Goal: Task Accomplishment & Management: Use online tool/utility

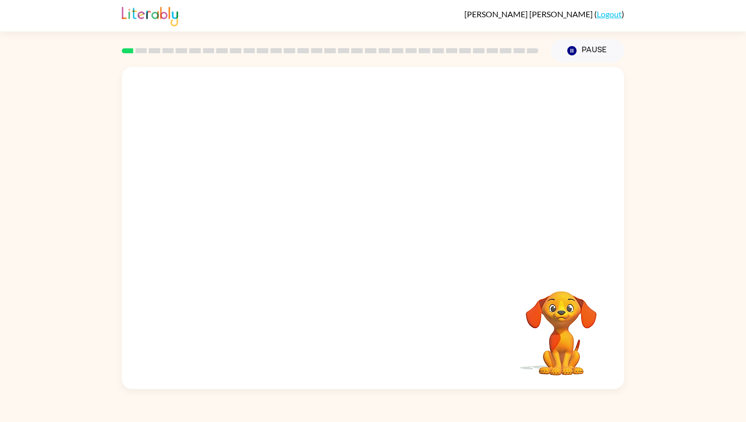
click at [234, 216] on video "Your browser must support playing .mp4 files to use Literably. Please try using…" at bounding box center [373, 168] width 502 height 203
click at [365, 232] on icon "button" at bounding box center [373, 233] width 18 height 18
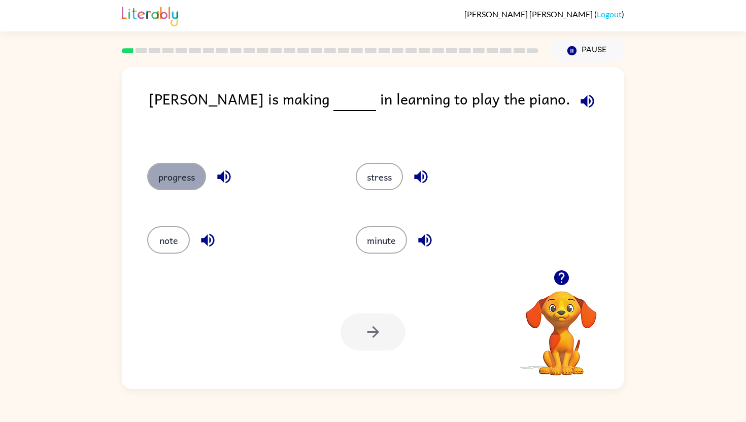
click at [179, 176] on button "progress" at bounding box center [176, 176] width 59 height 27
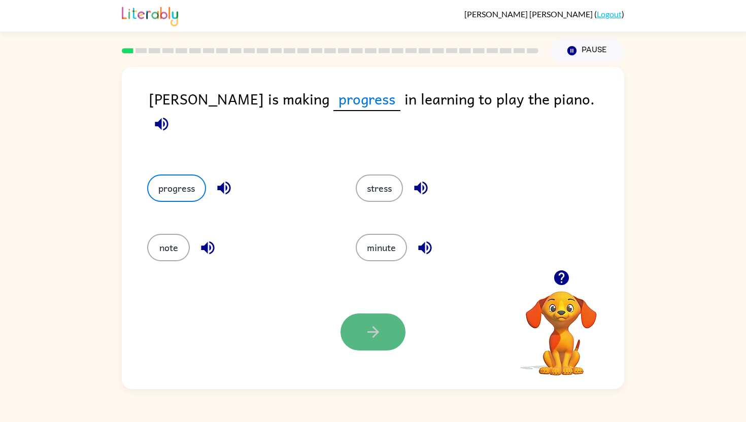
click at [363, 347] on button "button" at bounding box center [373, 332] width 65 height 37
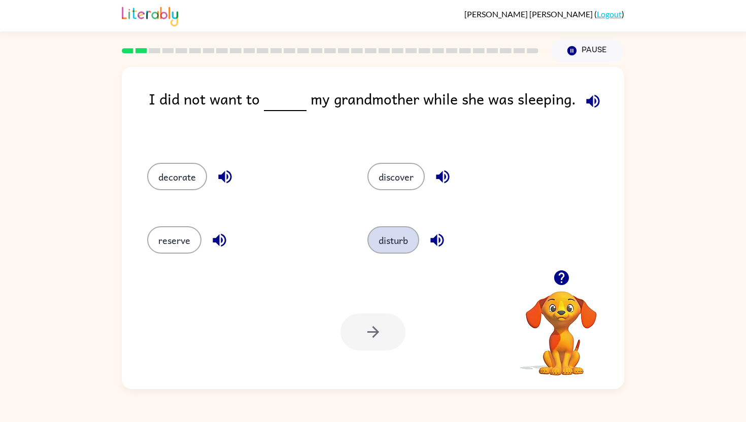
click at [410, 245] on button "disturb" at bounding box center [393, 239] width 52 height 27
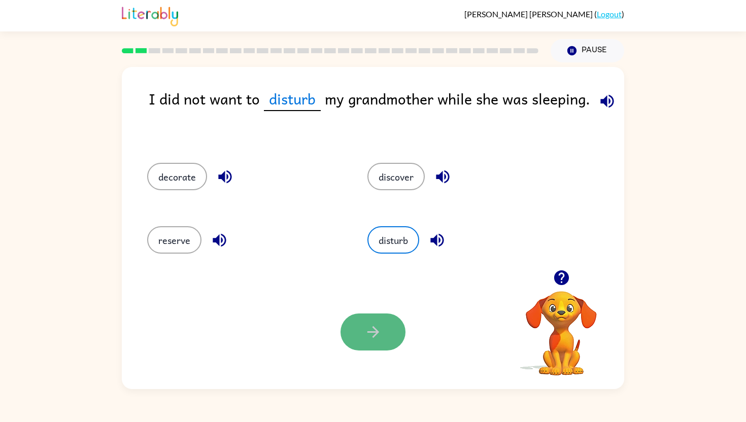
click at [348, 344] on button "button" at bounding box center [373, 332] width 65 height 37
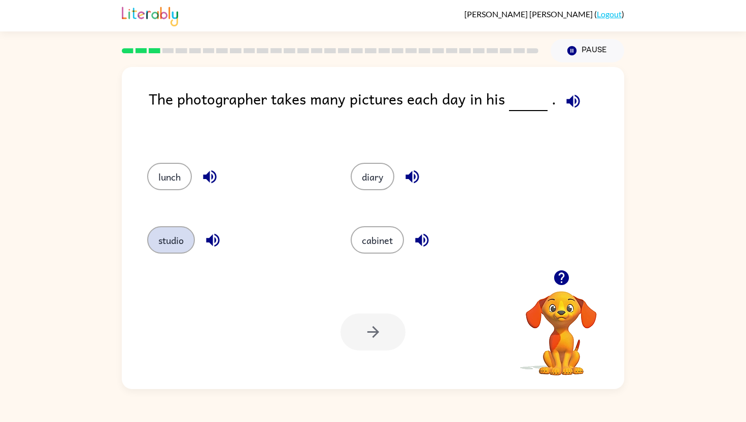
click at [162, 251] on button "studio" at bounding box center [171, 239] width 48 height 27
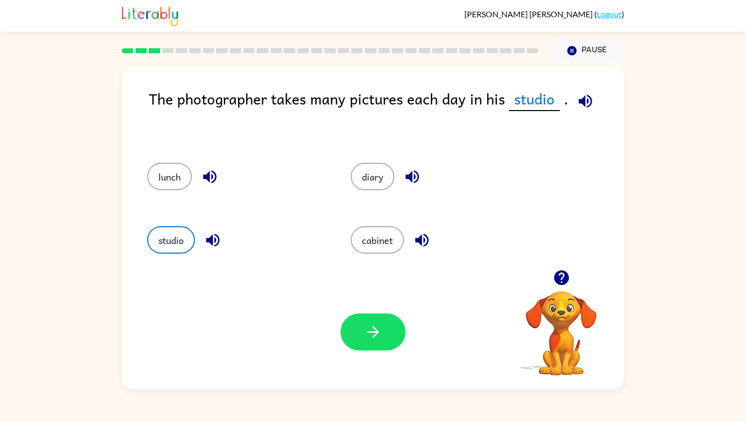
click at [582, 108] on icon "button" at bounding box center [586, 101] width 18 height 18
click at [211, 239] on icon "button" at bounding box center [212, 240] width 13 height 13
click at [374, 347] on button "button" at bounding box center [373, 332] width 65 height 37
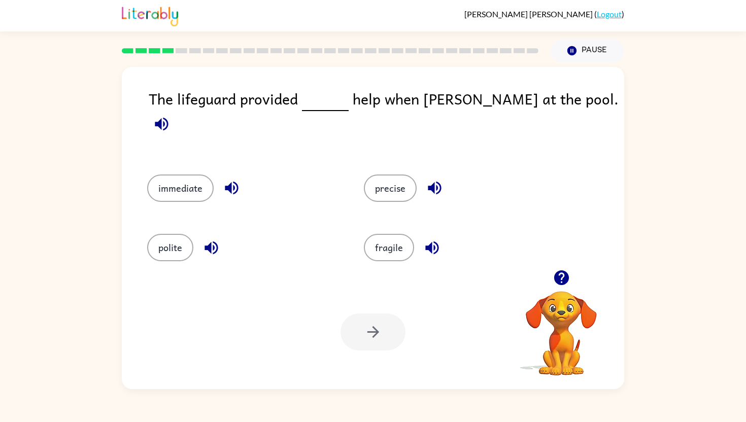
click at [384, 337] on div at bounding box center [373, 332] width 65 height 37
click at [564, 276] on icon "button" at bounding box center [561, 278] width 15 height 15
click at [374, 336] on div at bounding box center [373, 332] width 65 height 37
click at [166, 177] on button "immediate" at bounding box center [180, 188] width 66 height 27
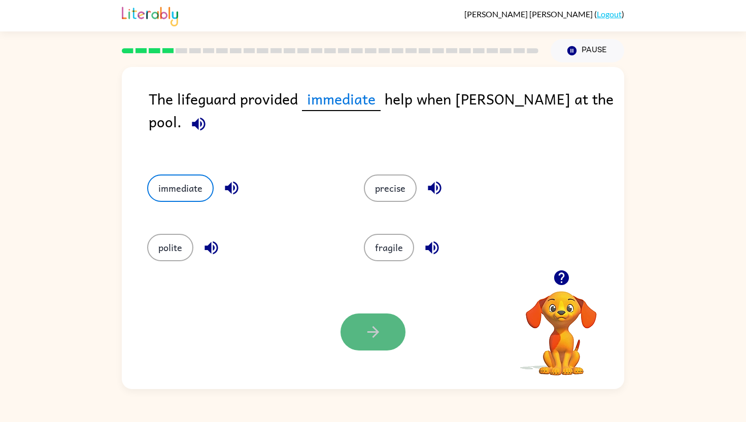
click at [366, 321] on button "button" at bounding box center [373, 332] width 65 height 37
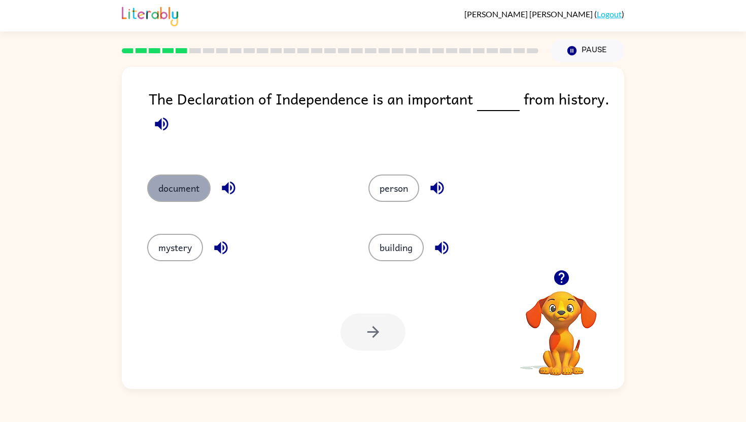
click at [196, 188] on button "document" at bounding box center [178, 188] width 63 height 27
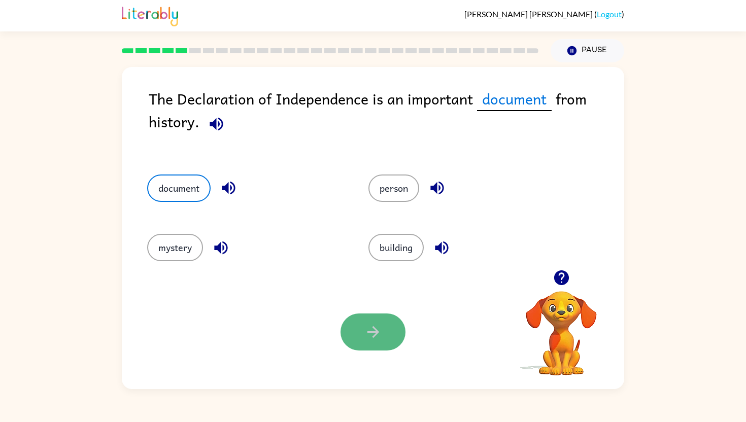
click at [365, 342] on button "button" at bounding box center [373, 332] width 65 height 37
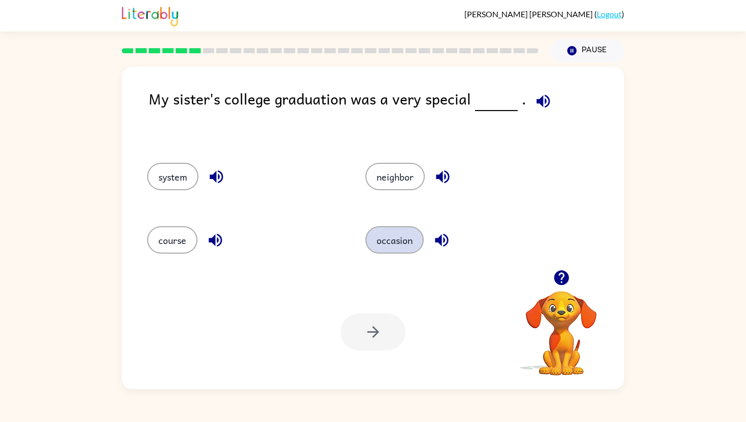
click at [387, 246] on button "occasion" at bounding box center [394, 239] width 58 height 27
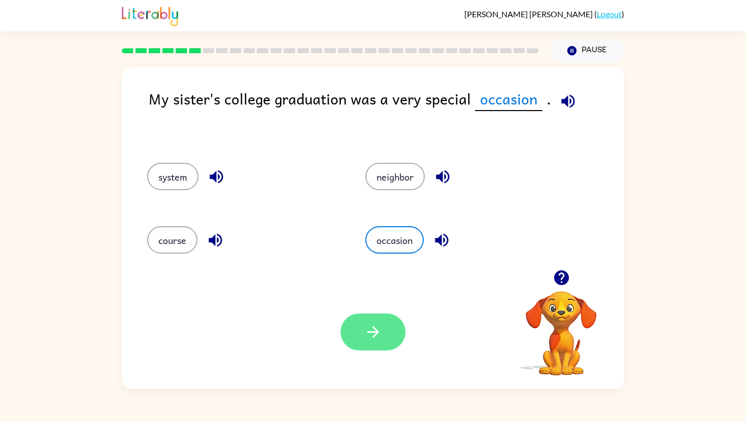
click at [364, 343] on button "button" at bounding box center [373, 332] width 65 height 37
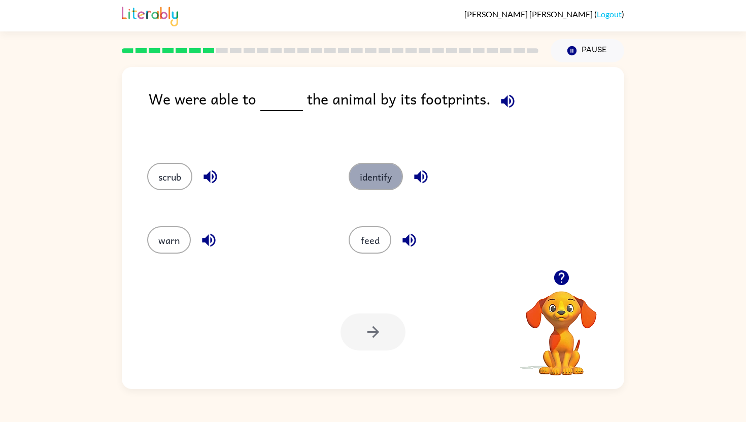
click at [372, 175] on button "identify" at bounding box center [376, 176] width 54 height 27
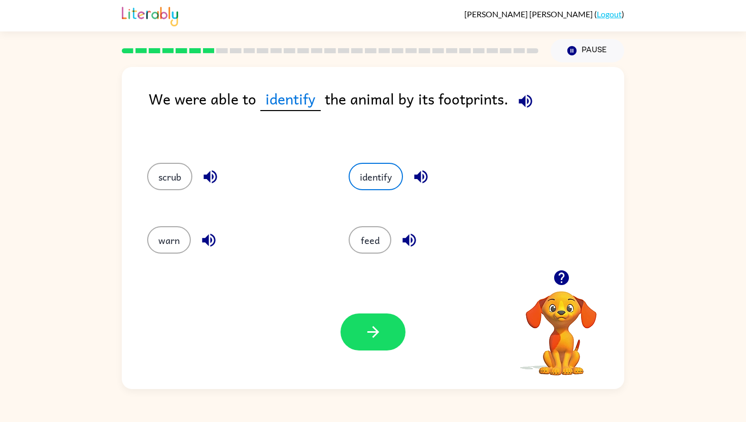
click at [365, 313] on div "Your browser must support playing .mp4 files to use Literably. Please try using…" at bounding box center [373, 332] width 502 height 114
click at [371, 328] on icon "button" at bounding box center [373, 332] width 18 height 18
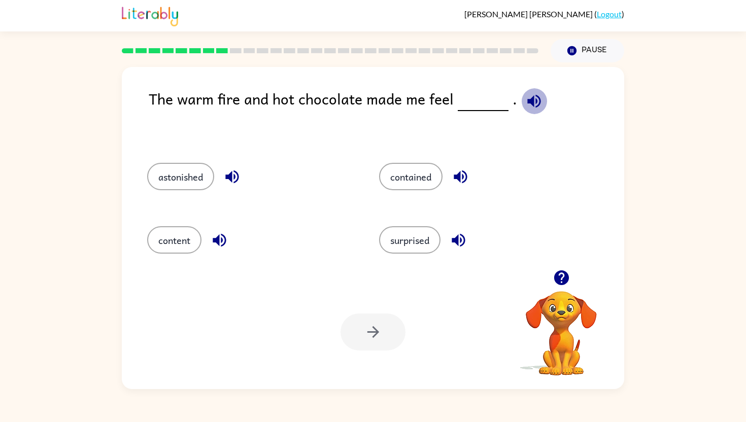
click at [525, 97] on icon "button" at bounding box center [534, 101] width 18 height 18
click at [457, 177] on icon "button" at bounding box center [460, 177] width 13 height 13
click at [458, 241] on icon "button" at bounding box center [458, 240] width 13 height 13
click at [220, 220] on div "content" at bounding box center [244, 238] width 232 height 63
click at [219, 235] on icon "button" at bounding box center [219, 240] width 13 height 13
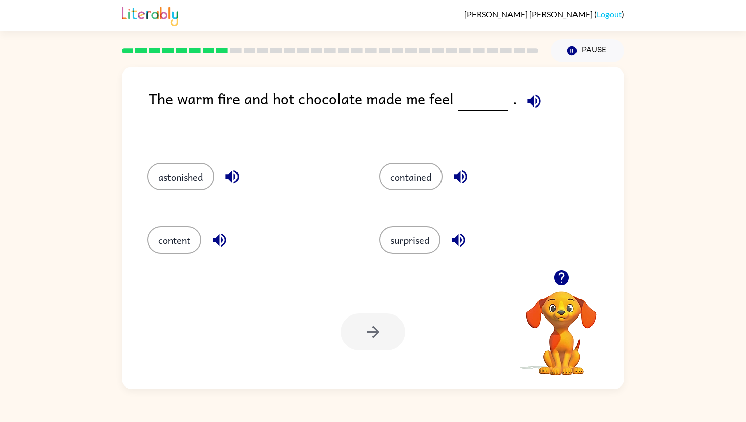
click at [234, 179] on icon "button" at bounding box center [232, 177] width 18 height 18
click at [415, 176] on button "contained" at bounding box center [410, 176] width 63 height 27
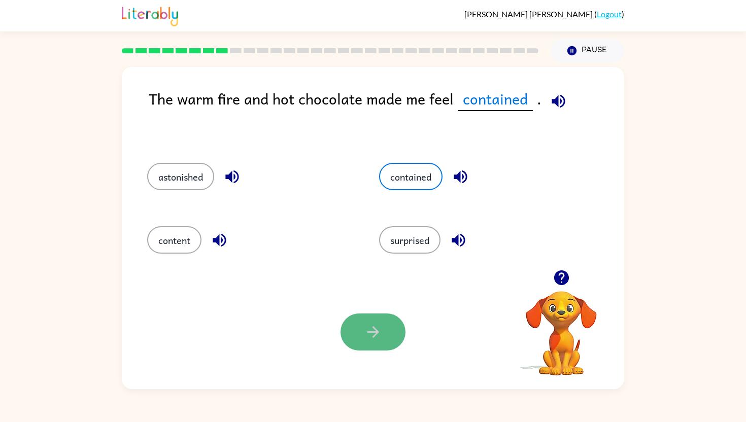
click at [355, 347] on button "button" at bounding box center [373, 332] width 65 height 37
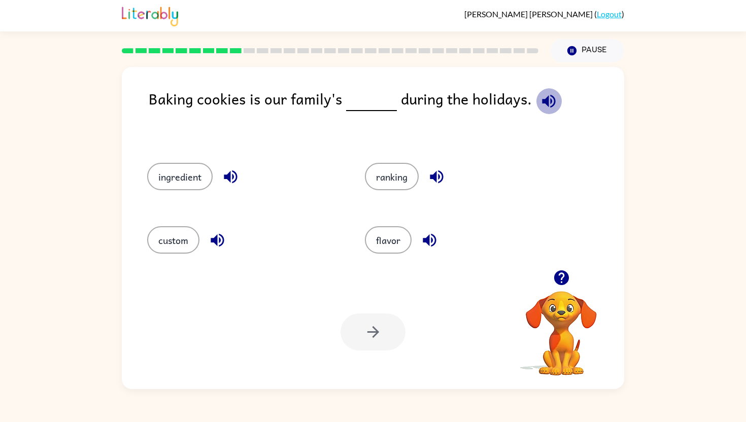
click at [540, 104] on icon "button" at bounding box center [549, 101] width 18 height 18
click at [219, 237] on icon "button" at bounding box center [218, 240] width 18 height 18
click at [429, 183] on icon "button" at bounding box center [437, 177] width 18 height 18
click at [429, 244] on icon "button" at bounding box center [429, 240] width 13 height 13
click at [224, 184] on icon "button" at bounding box center [231, 177] width 18 height 18
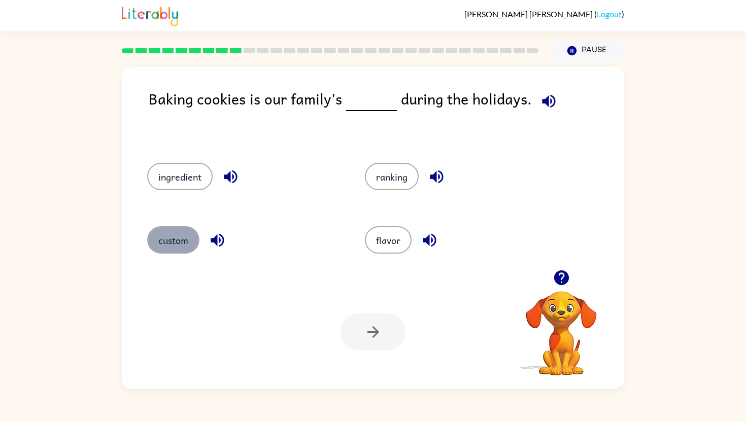
click at [170, 240] on button "custom" at bounding box center [173, 239] width 52 height 27
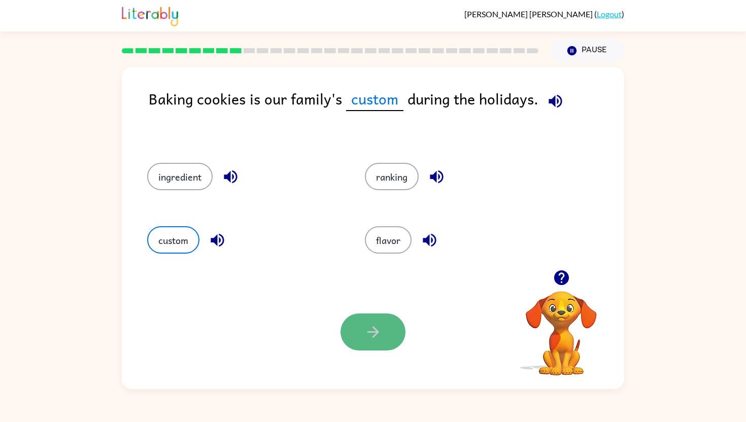
click at [364, 342] on button "button" at bounding box center [373, 332] width 65 height 37
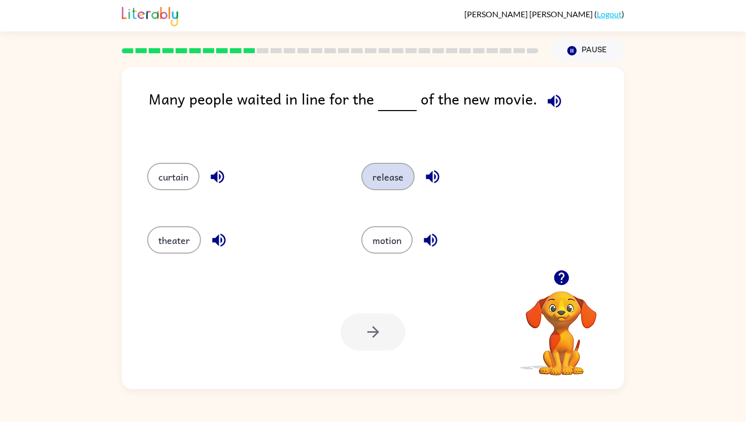
click at [377, 170] on button "release" at bounding box center [387, 176] width 53 height 27
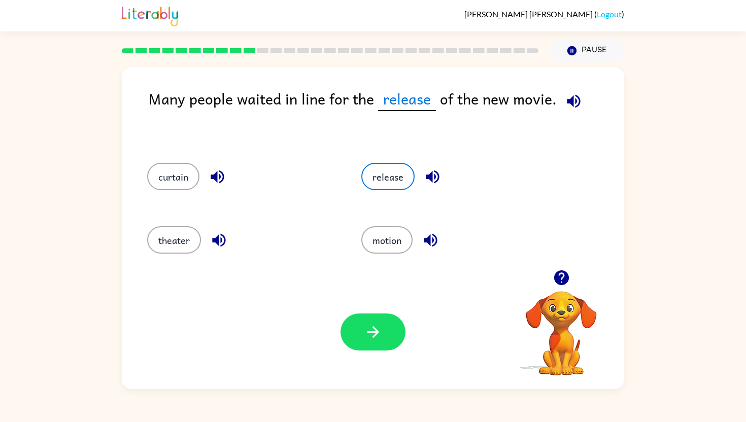
click at [568, 102] on icon "button" at bounding box center [573, 100] width 13 height 13
click at [358, 334] on button "button" at bounding box center [373, 332] width 65 height 37
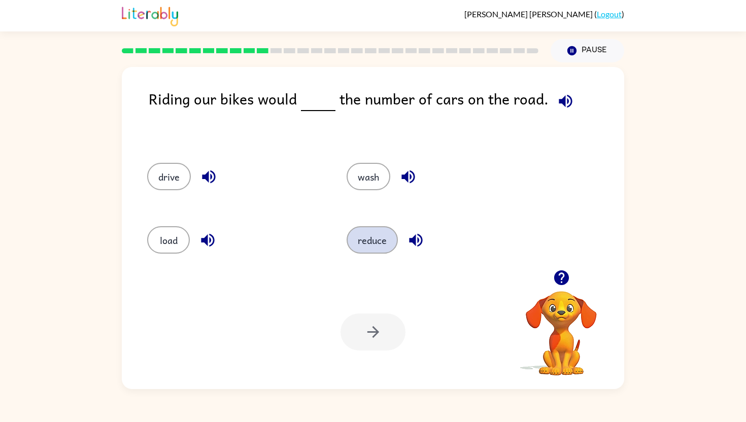
click at [358, 240] on button "reduce" at bounding box center [372, 239] width 51 height 27
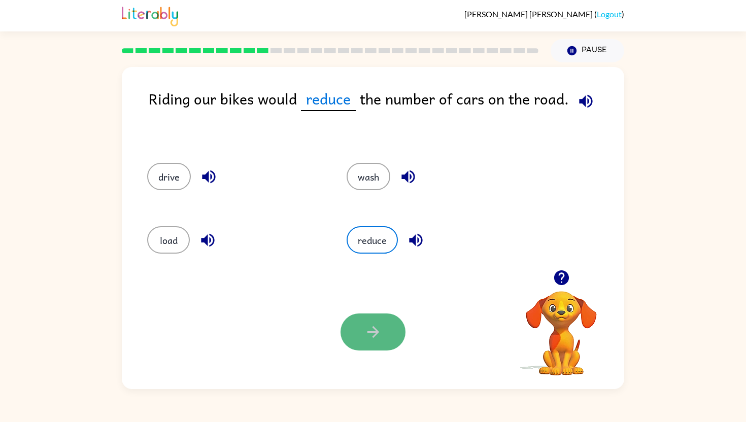
click at [389, 315] on button "button" at bounding box center [373, 332] width 65 height 37
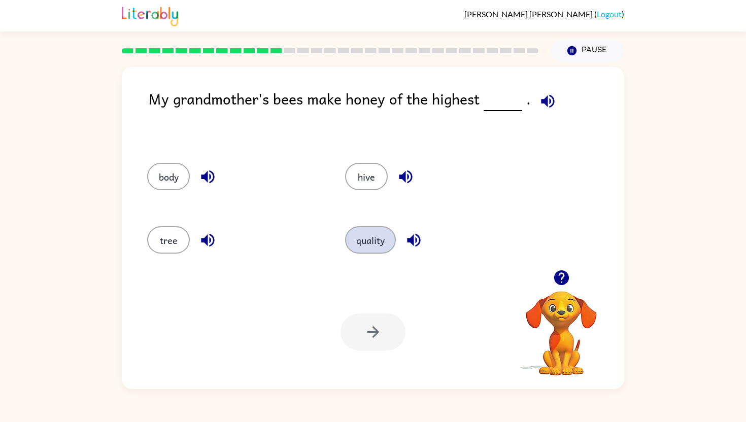
click at [373, 239] on button "quality" at bounding box center [370, 239] width 51 height 27
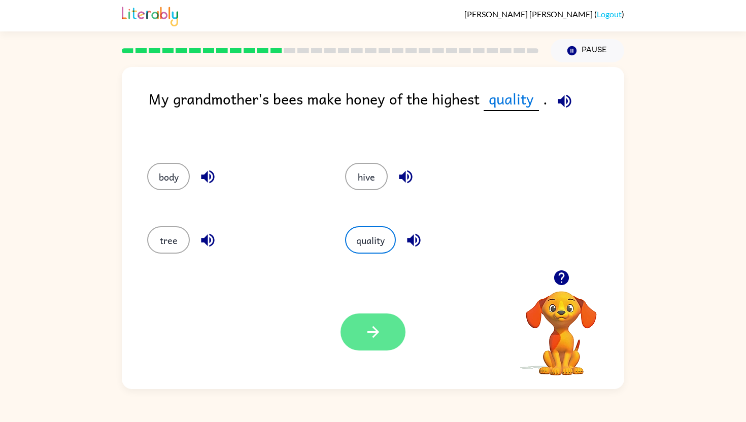
click at [370, 332] on icon "button" at bounding box center [373, 332] width 12 height 12
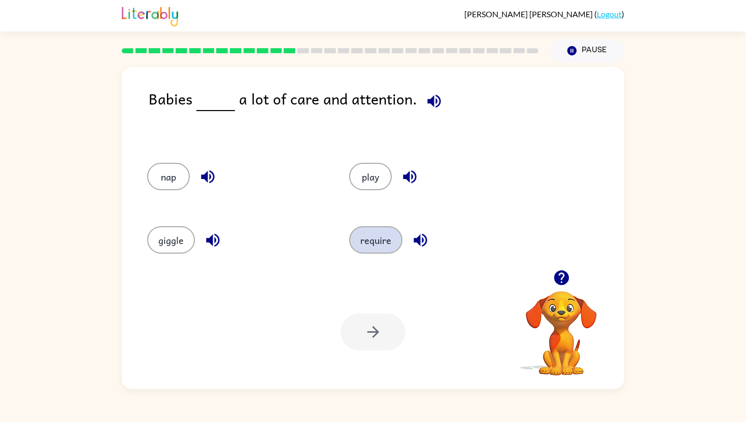
click at [367, 235] on button "require" at bounding box center [375, 239] width 53 height 27
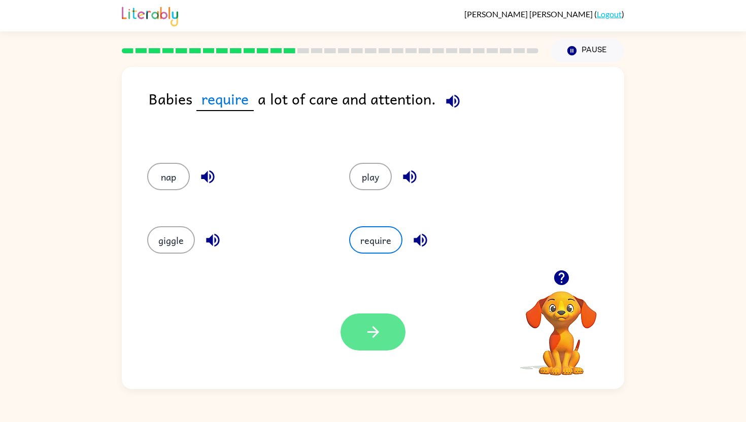
click at [373, 341] on button "button" at bounding box center [373, 332] width 65 height 37
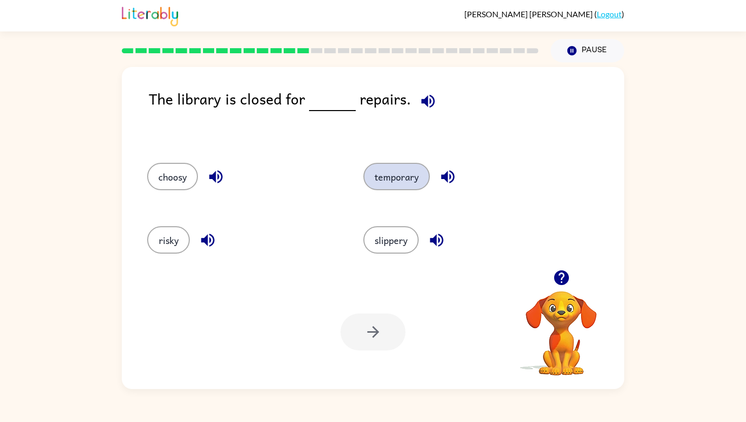
click at [396, 173] on button "temporary" at bounding box center [396, 176] width 66 height 27
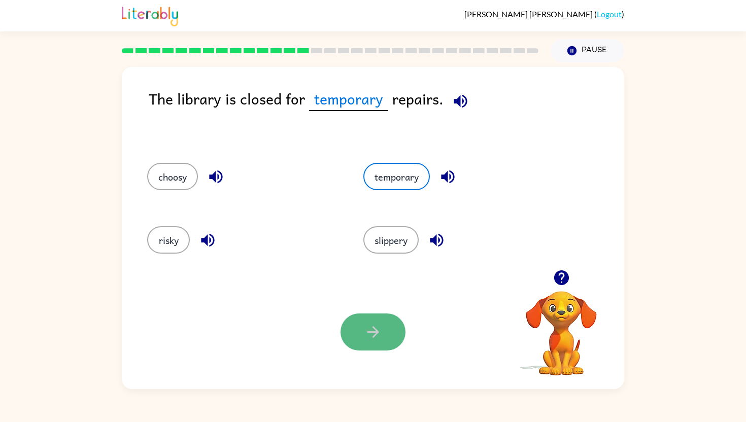
click at [352, 344] on button "button" at bounding box center [373, 332] width 65 height 37
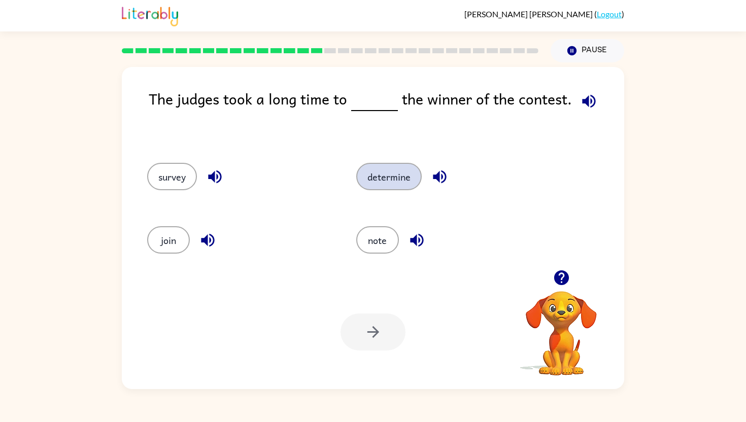
click at [370, 177] on button "determine" at bounding box center [388, 176] width 65 height 27
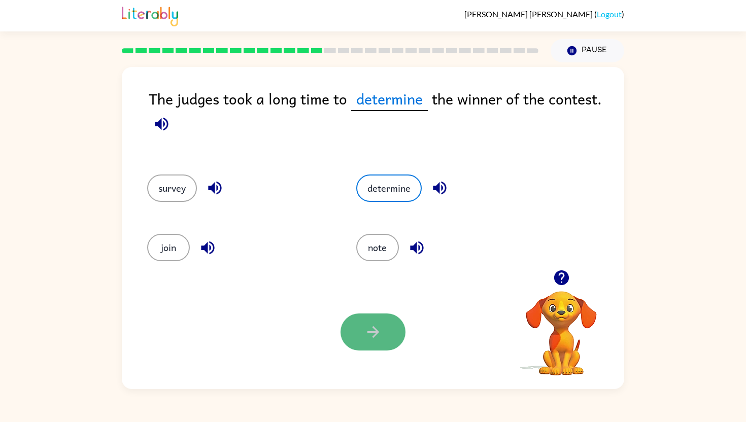
click at [370, 320] on button "button" at bounding box center [373, 332] width 65 height 37
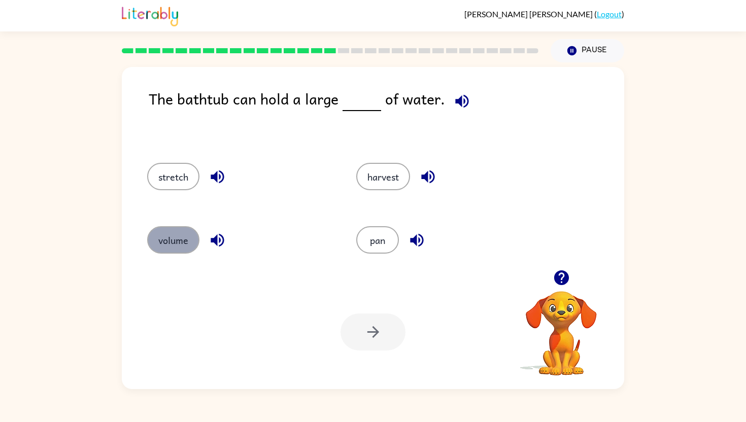
click at [180, 245] on button "volume" at bounding box center [173, 239] width 52 height 27
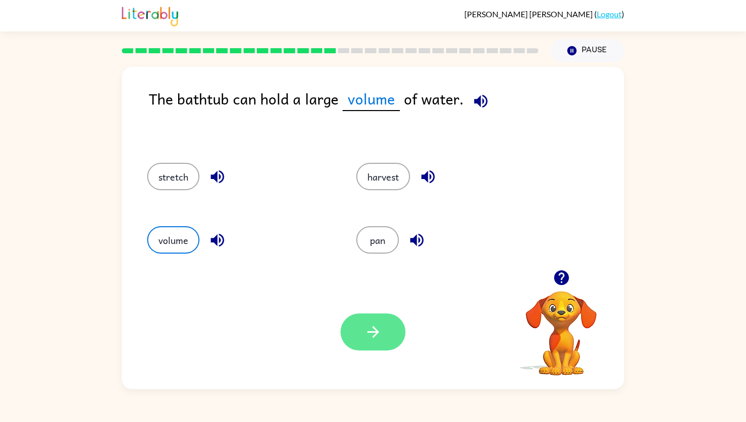
click at [372, 343] on button "button" at bounding box center [373, 332] width 65 height 37
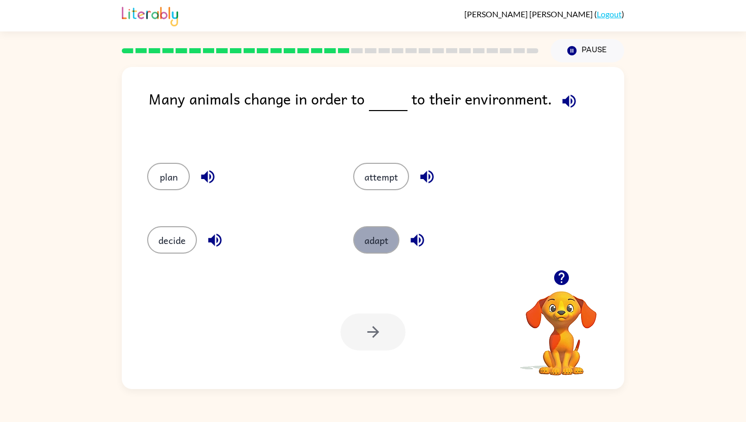
click at [367, 232] on button "adapt" at bounding box center [376, 239] width 46 height 27
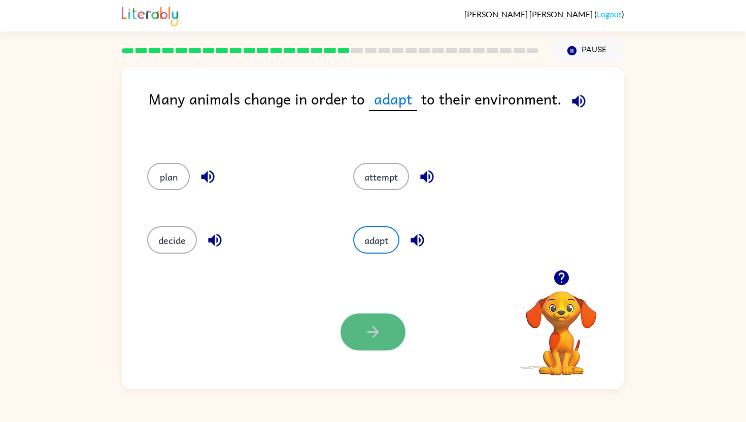
click at [358, 338] on button "button" at bounding box center [373, 332] width 65 height 37
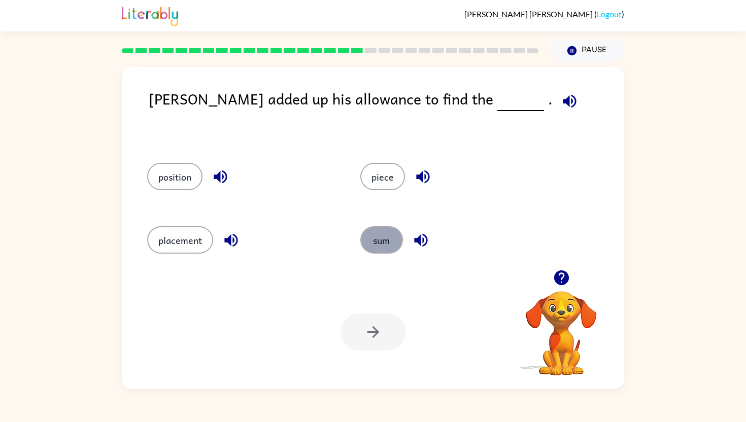
click at [385, 246] on button "sum" at bounding box center [381, 239] width 43 height 27
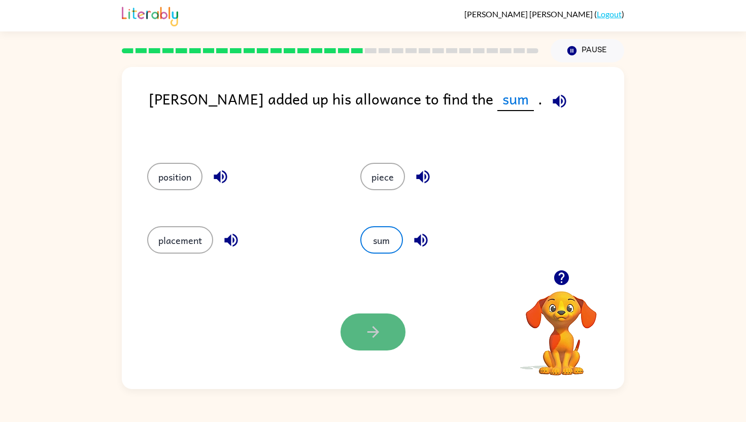
click at [359, 337] on button "button" at bounding box center [373, 332] width 65 height 37
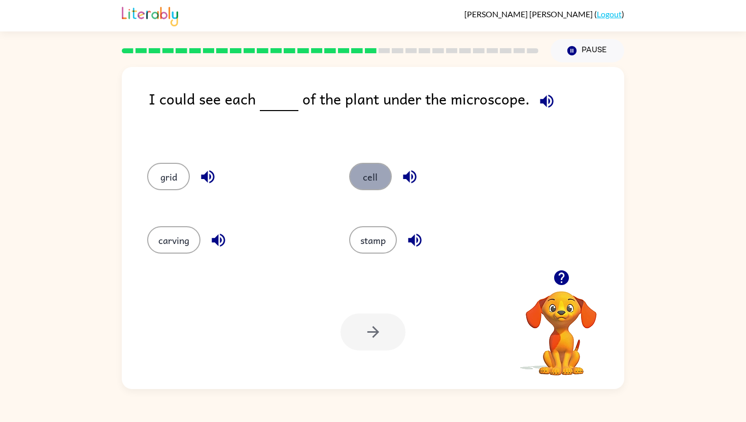
click at [370, 173] on button "cell" at bounding box center [370, 176] width 43 height 27
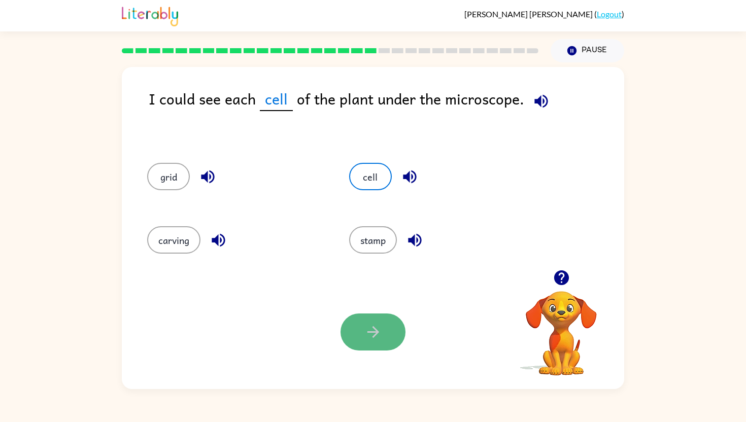
click at [369, 328] on icon "button" at bounding box center [373, 332] width 18 height 18
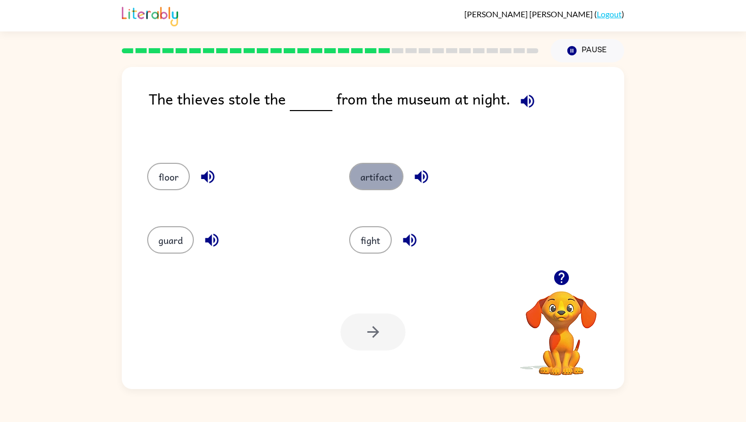
click at [377, 185] on button "artifact" at bounding box center [376, 176] width 54 height 27
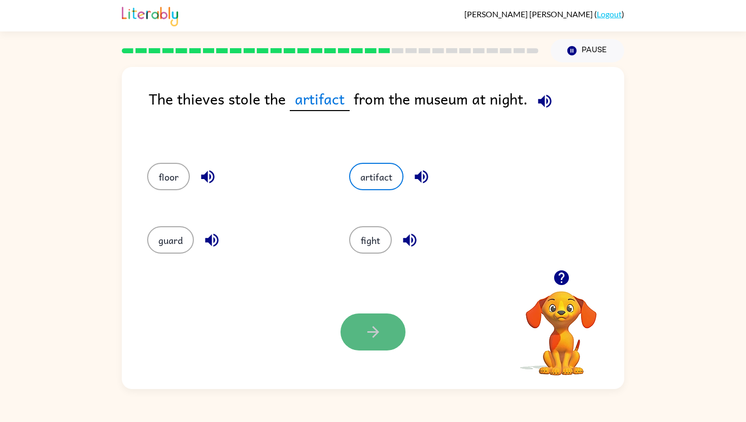
click at [359, 338] on button "button" at bounding box center [373, 332] width 65 height 37
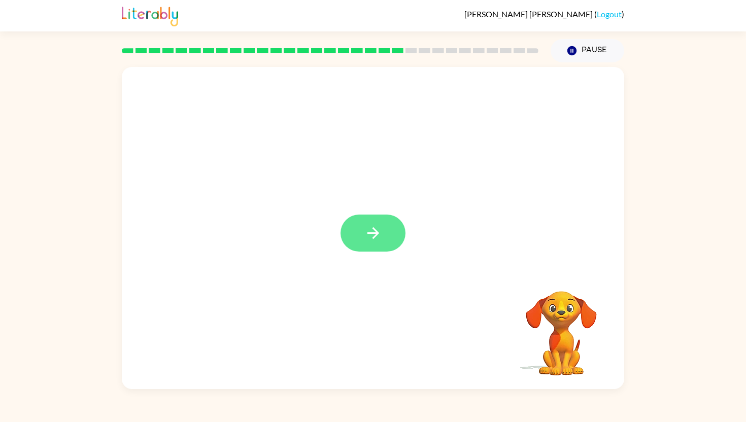
click at [373, 239] on icon "button" at bounding box center [373, 233] width 12 height 12
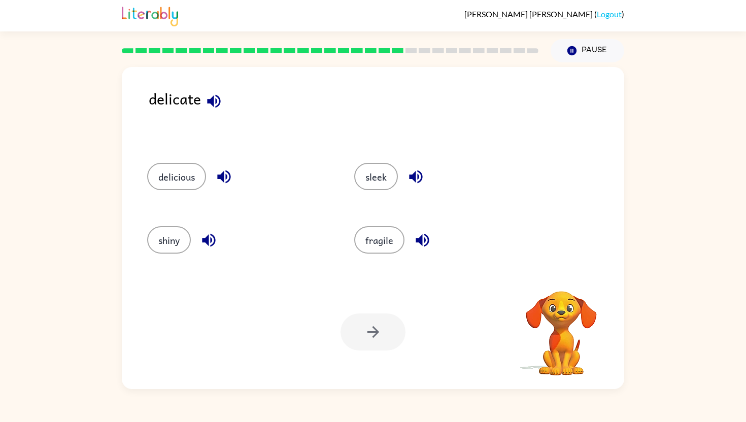
click at [376, 256] on div "fragile" at bounding box center [438, 238] width 207 height 63
click at [381, 241] on button "fragile" at bounding box center [379, 239] width 50 height 27
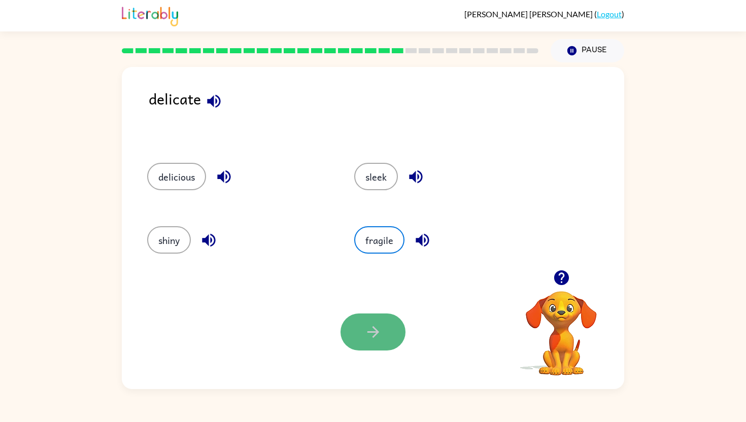
click at [369, 335] on icon "button" at bounding box center [373, 332] width 18 height 18
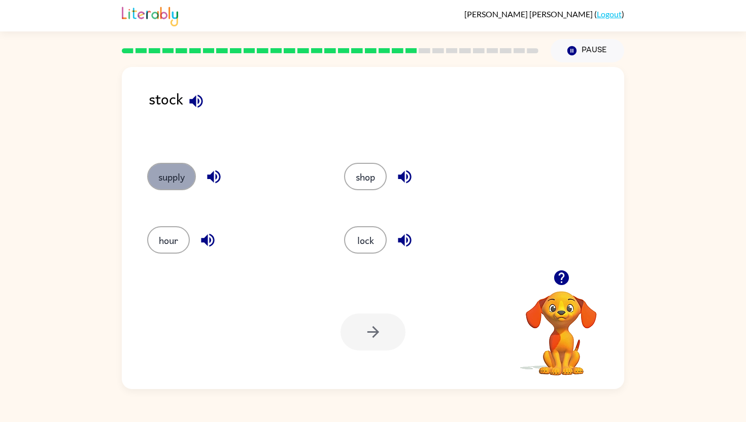
click at [173, 173] on button "supply" at bounding box center [171, 176] width 49 height 27
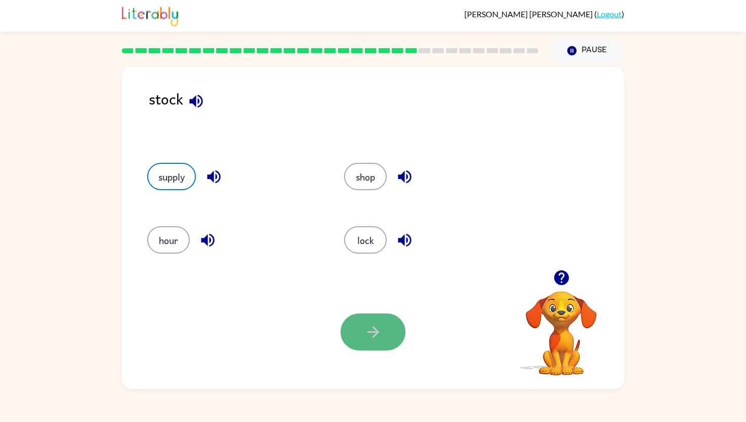
click at [369, 323] on icon "button" at bounding box center [373, 332] width 18 height 18
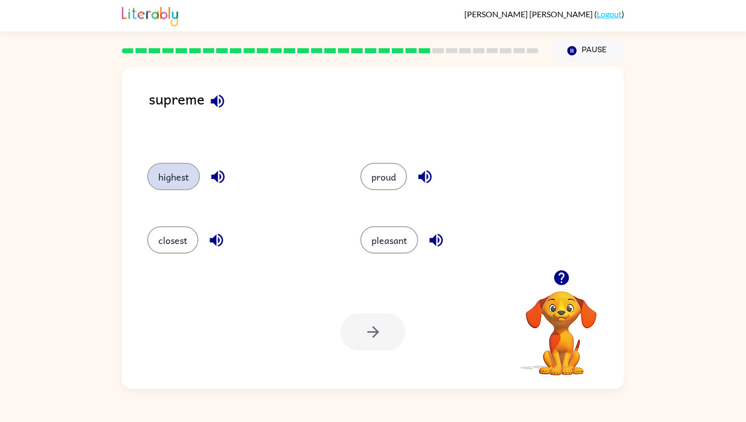
click at [176, 179] on button "highest" at bounding box center [173, 176] width 53 height 27
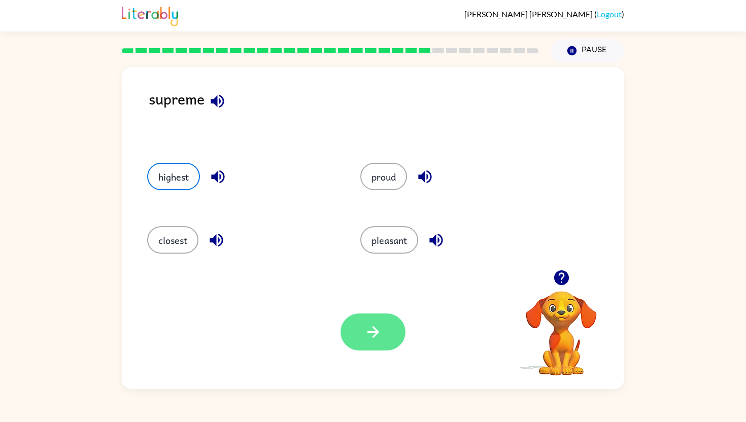
click at [378, 335] on icon "button" at bounding box center [373, 332] width 18 height 18
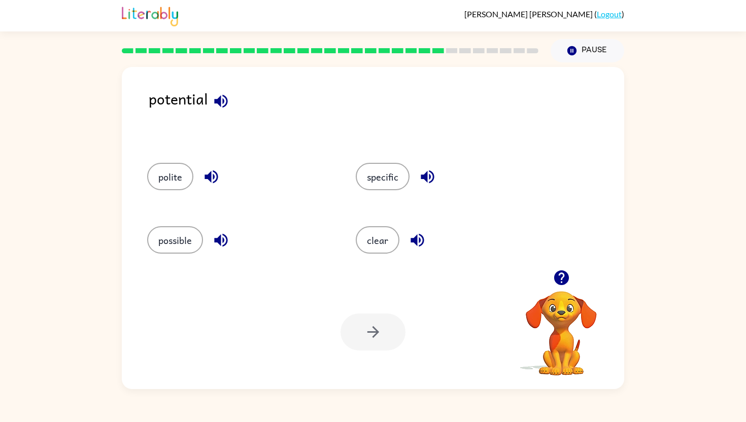
click at [223, 105] on icon "button" at bounding box center [221, 101] width 18 height 18
click at [188, 249] on button "possible" at bounding box center [175, 239] width 56 height 27
click at [375, 325] on icon "button" at bounding box center [373, 332] width 18 height 18
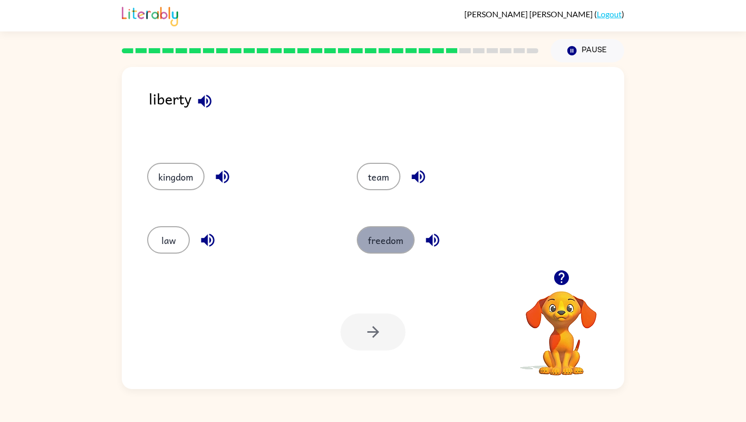
click at [382, 241] on button "freedom" at bounding box center [386, 239] width 58 height 27
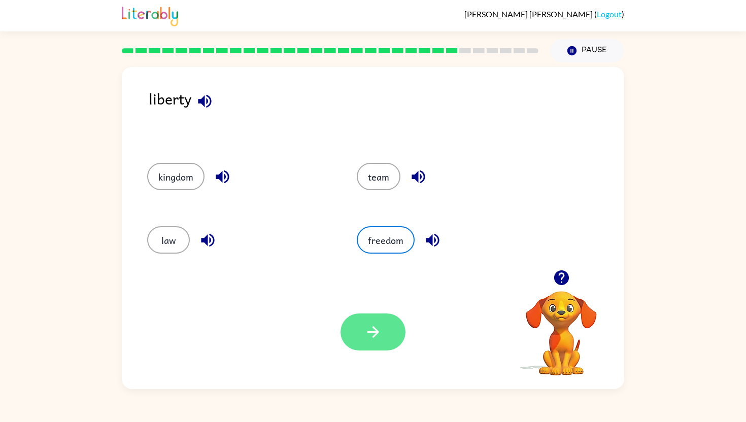
click at [357, 341] on button "button" at bounding box center [373, 332] width 65 height 37
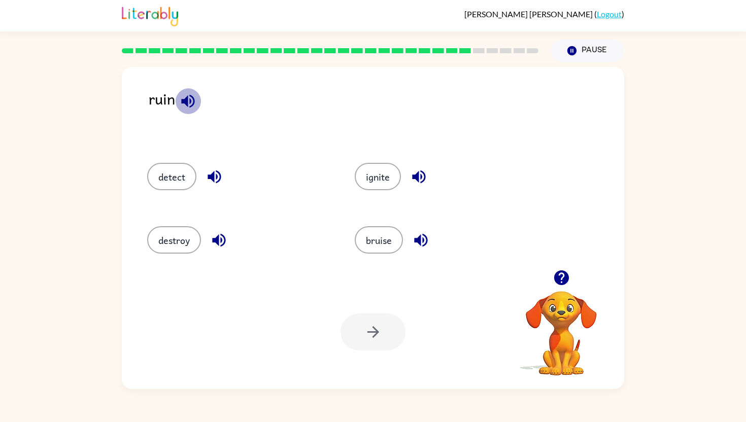
click at [190, 99] on icon "button" at bounding box center [187, 100] width 13 height 13
click at [213, 176] on icon "button" at bounding box center [214, 177] width 13 height 13
click at [215, 234] on icon "button" at bounding box center [219, 240] width 18 height 18
click at [180, 235] on button "destroy" at bounding box center [174, 239] width 54 height 27
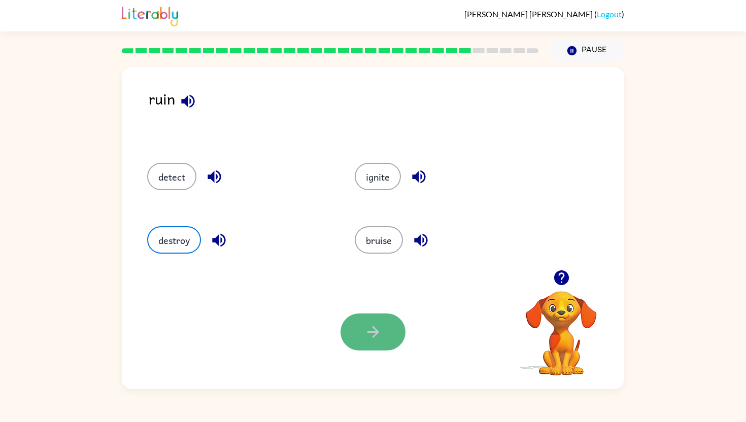
click at [358, 316] on button "button" at bounding box center [373, 332] width 65 height 37
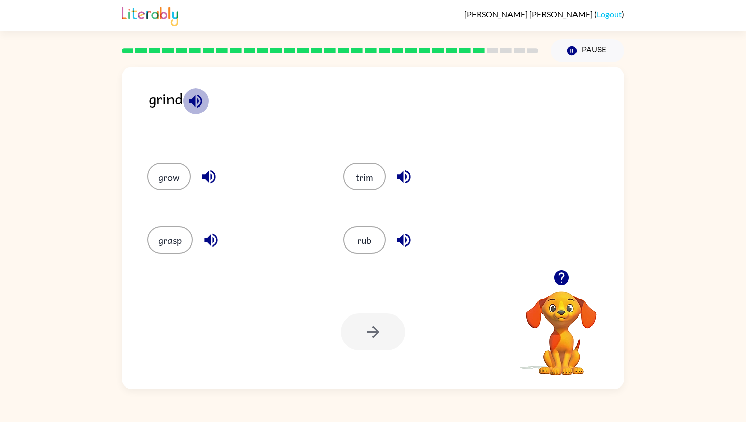
click at [190, 98] on icon "button" at bounding box center [196, 101] width 18 height 18
click at [212, 174] on icon "button" at bounding box center [209, 177] width 18 height 18
click at [207, 242] on icon "button" at bounding box center [210, 240] width 13 height 13
click at [406, 230] on button "button" at bounding box center [404, 240] width 26 height 26
click at [395, 176] on icon "button" at bounding box center [404, 177] width 18 height 18
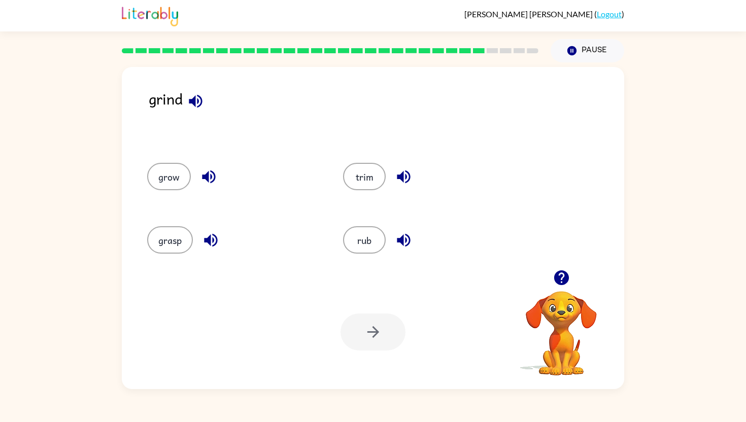
click at [550, 279] on button "button" at bounding box center [562, 278] width 26 height 26
click at [360, 235] on button "rub" at bounding box center [364, 239] width 43 height 27
click at [559, 278] on icon "button" at bounding box center [561, 278] width 15 height 15
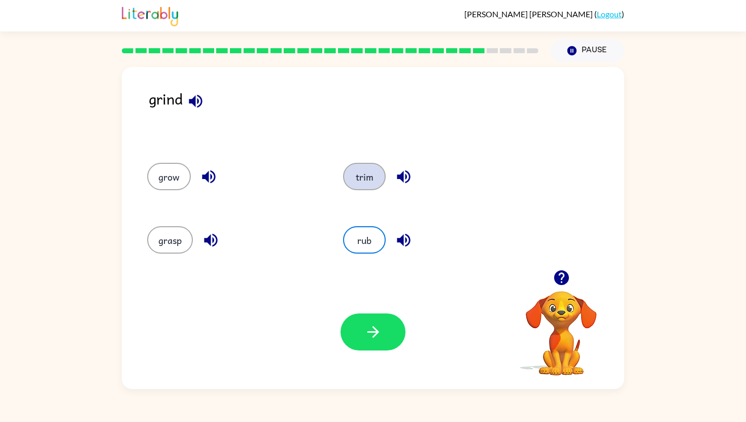
click at [357, 179] on button "trim" at bounding box center [364, 176] width 43 height 27
click at [364, 321] on button "button" at bounding box center [373, 332] width 65 height 37
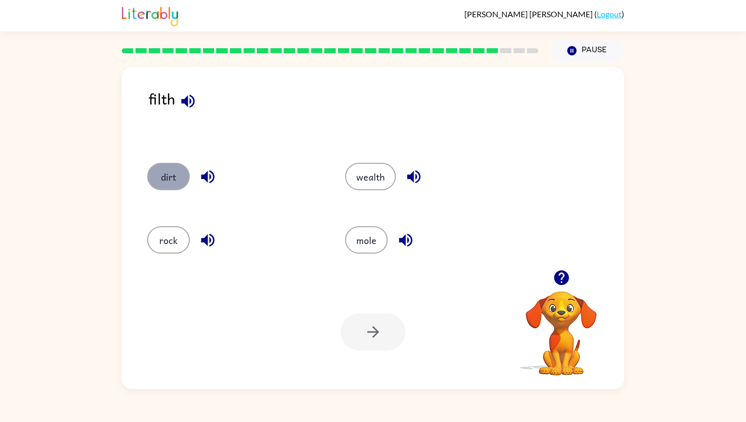
click at [159, 177] on button "dirt" at bounding box center [168, 176] width 43 height 27
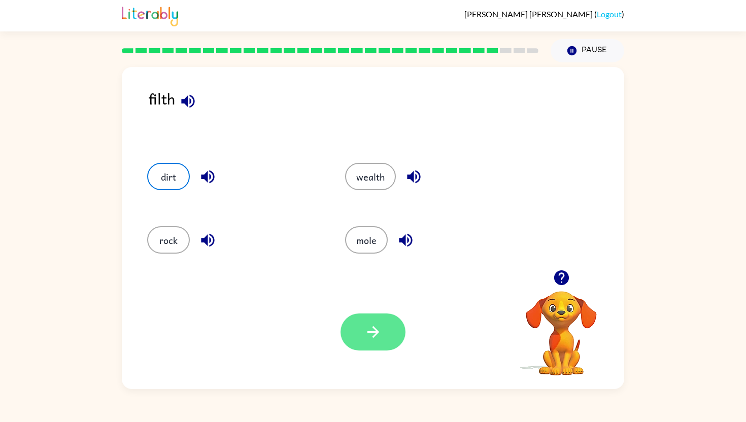
click at [402, 343] on div at bounding box center [373, 332] width 65 height 37
click at [391, 344] on button "button" at bounding box center [373, 332] width 65 height 37
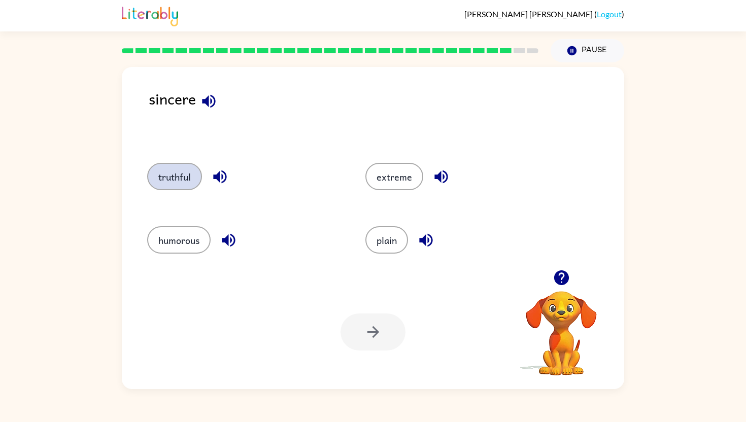
click at [183, 173] on button "truthful" at bounding box center [174, 176] width 55 height 27
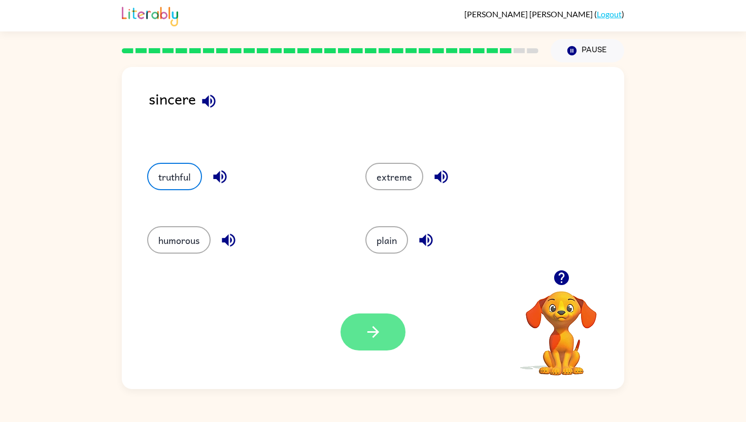
click at [344, 335] on button "button" at bounding box center [373, 332] width 65 height 37
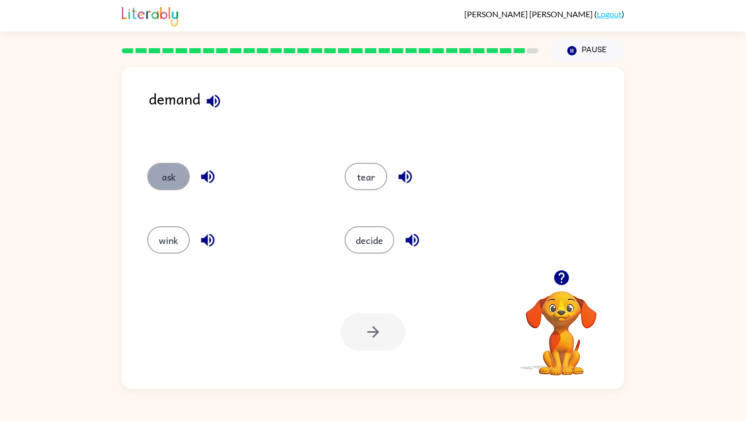
click at [178, 173] on button "ask" at bounding box center [168, 176] width 43 height 27
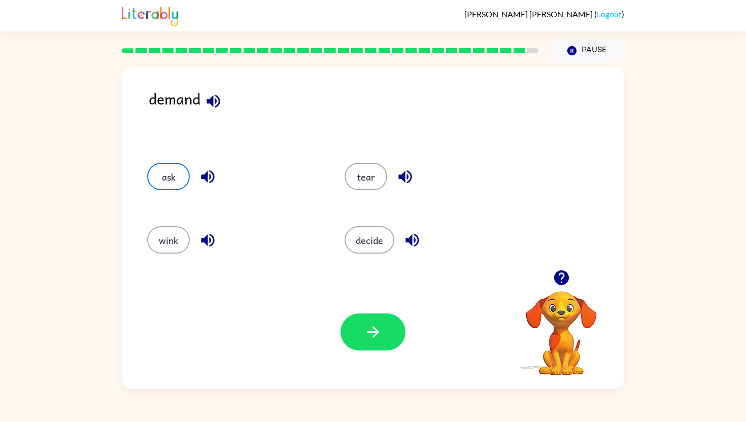
click at [381, 356] on div "Your browser must support playing .mp4 files to use Literably. Please try using…" at bounding box center [373, 332] width 502 height 114
click at [377, 345] on button "button" at bounding box center [373, 332] width 65 height 37
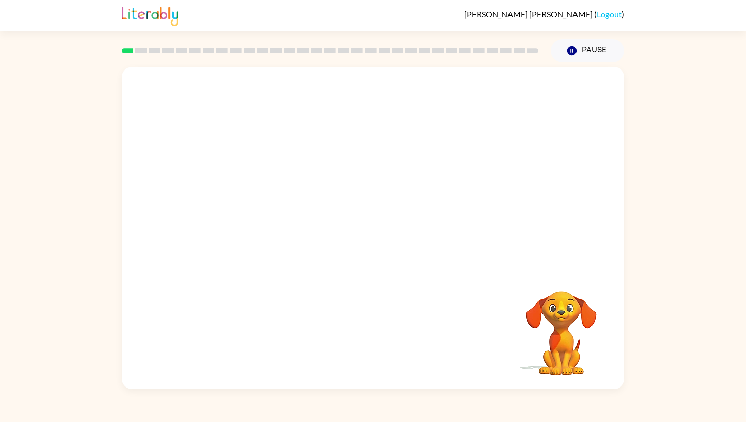
click at [336, 181] on video "Your browser must support playing .mp4 files to use Literably. Please try using…" at bounding box center [373, 168] width 502 height 203
click at [375, 238] on div at bounding box center [373, 233] width 65 height 37
click at [376, 238] on div at bounding box center [373, 233] width 65 height 37
click at [376, 238] on icon "button" at bounding box center [373, 233] width 18 height 18
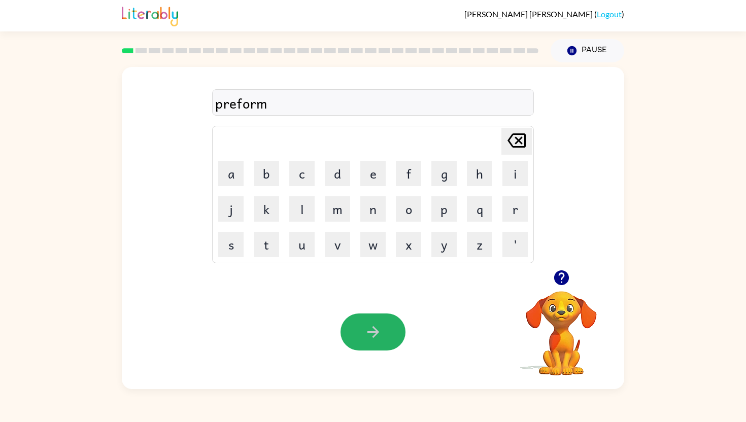
click at [372, 333] on icon "button" at bounding box center [373, 332] width 18 height 18
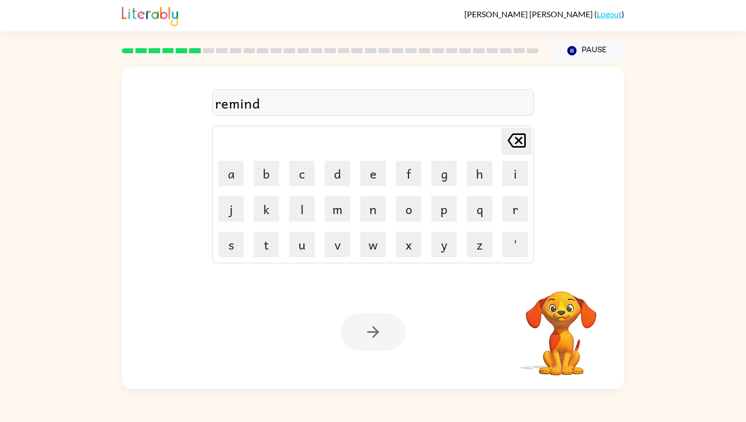
click at [372, 333] on div at bounding box center [373, 332] width 65 height 37
click at [372, 333] on icon "button" at bounding box center [373, 332] width 18 height 18
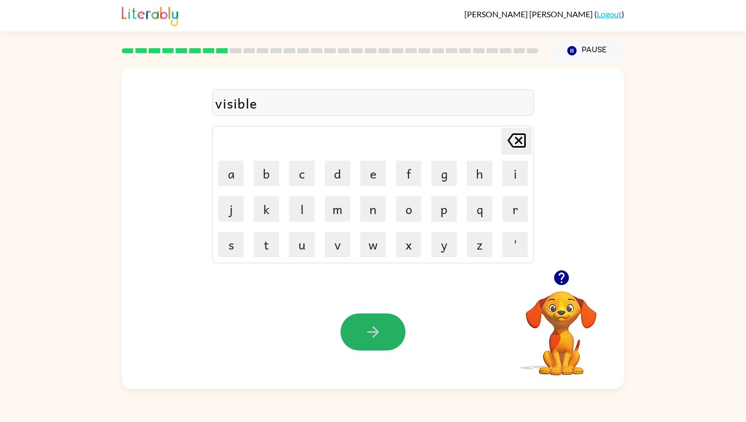
click at [372, 333] on icon "button" at bounding box center [373, 332] width 18 height 18
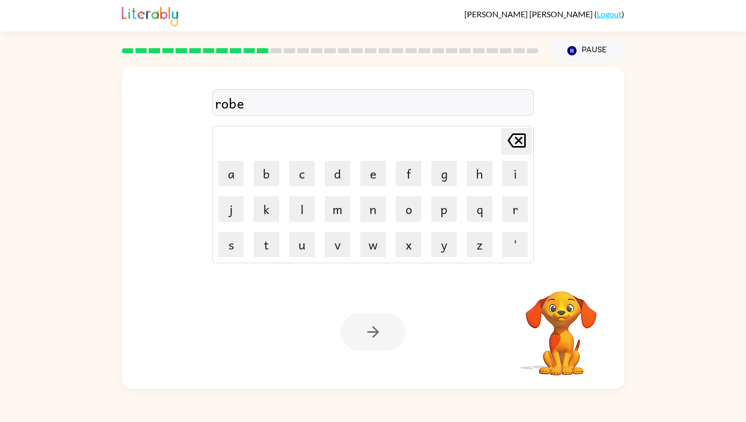
click at [372, 333] on div at bounding box center [373, 332] width 65 height 37
click at [372, 333] on icon "button" at bounding box center [373, 332] width 18 height 18
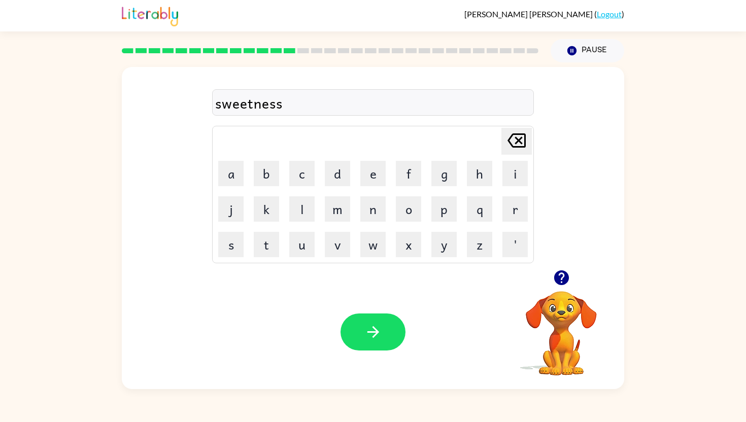
click at [372, 333] on icon "button" at bounding box center [373, 332] width 18 height 18
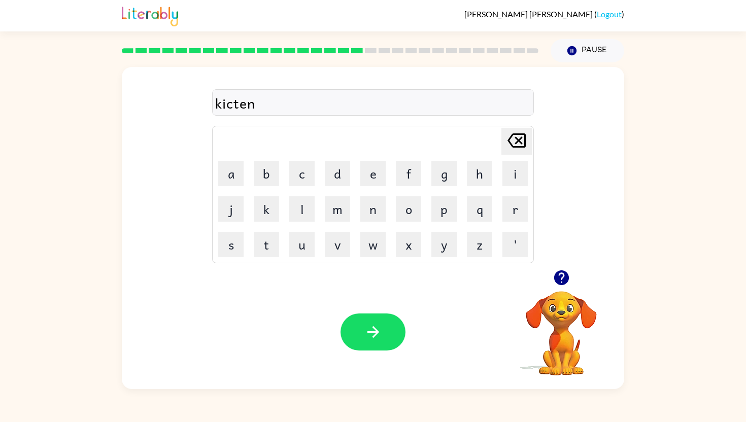
click at [372, 333] on icon "button" at bounding box center [373, 332] width 18 height 18
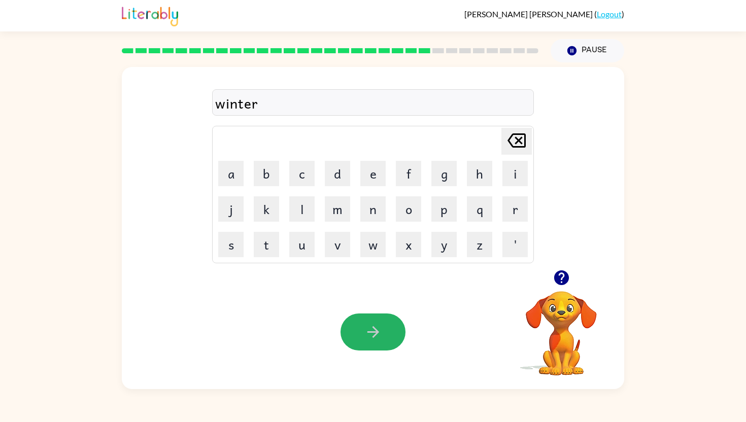
click at [372, 333] on icon "button" at bounding box center [373, 332] width 18 height 18
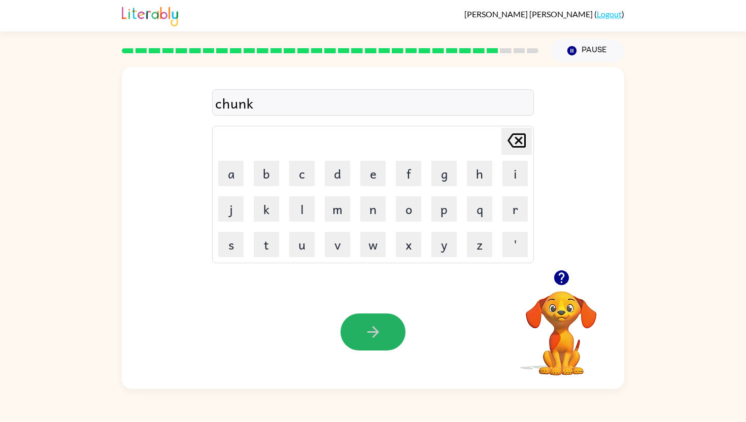
click at [372, 333] on icon "button" at bounding box center [373, 332] width 18 height 18
